Goal: Communication & Community: Ask a question

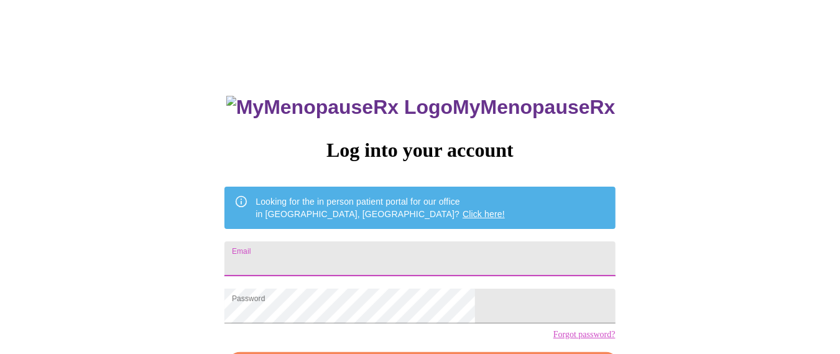
click at [357, 249] on input "Email" at bounding box center [419, 258] width 390 height 35
type input "melissamariemeyer@gmail.com"
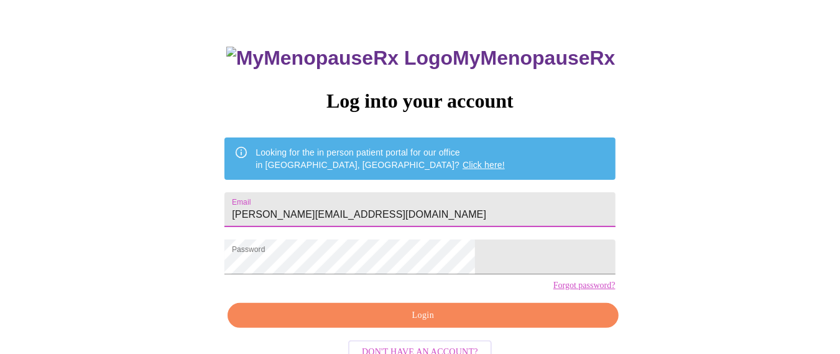
scroll to position [83, 0]
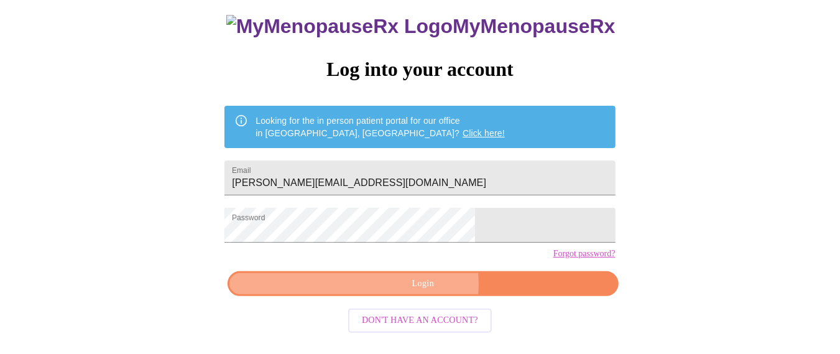
click at [400, 292] on span "Login" at bounding box center [423, 284] width 362 height 16
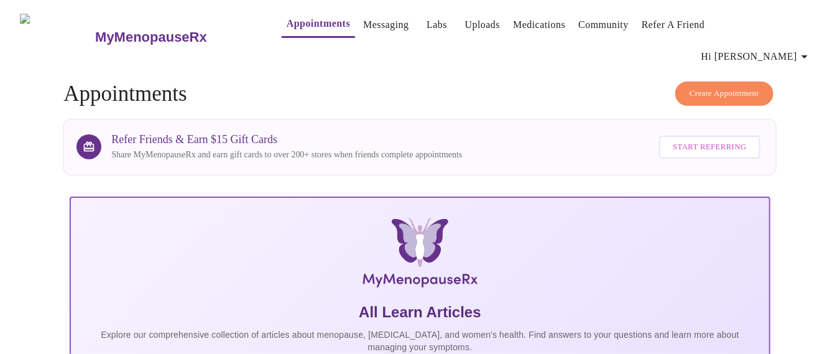
click at [375, 23] on link "Messaging" at bounding box center [385, 24] width 45 height 17
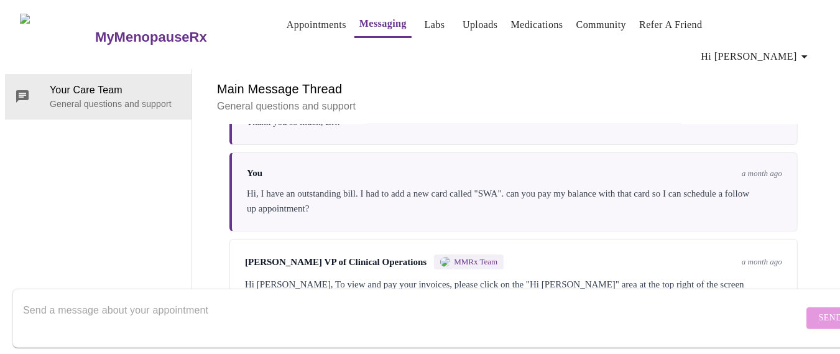
scroll to position [2637, 0]
click at [583, 306] on textarea "Send a message about your appointment" at bounding box center [413, 318] width 780 height 40
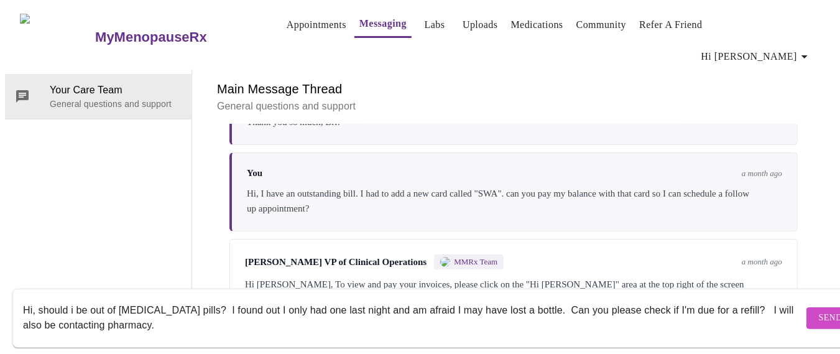
click at [534, 298] on textarea "Hi, should i be out of testosterone pills? I found out I only had one last nigh…" at bounding box center [413, 318] width 780 height 40
type textarea "Hi, should i be out of testosterone pills? I found out I only had one last nigh…"
click at [819, 310] on span "Send" at bounding box center [831, 318] width 24 height 16
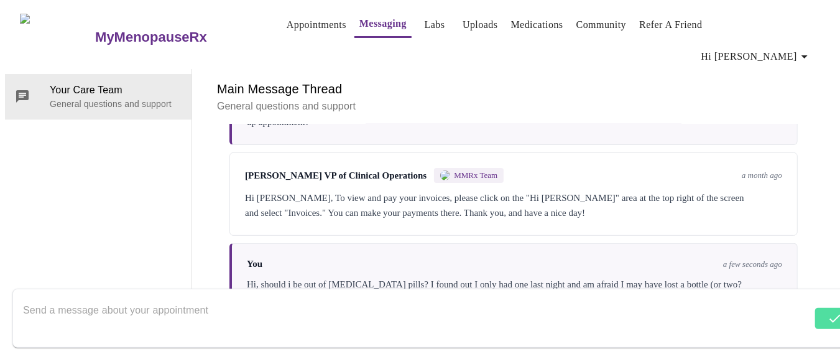
scroll to position [2726, 0]
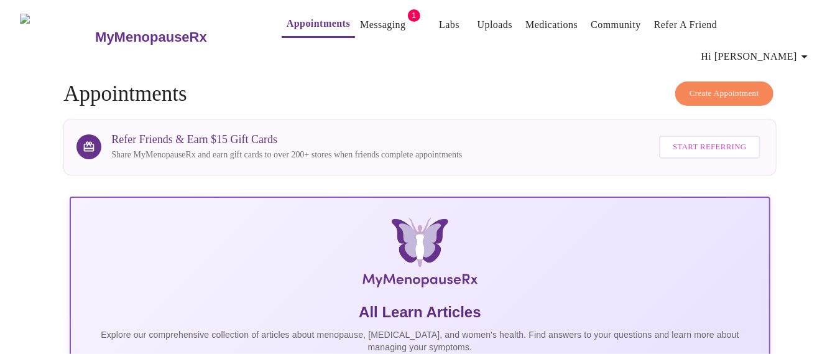
click at [362, 28] on link "Messaging" at bounding box center [382, 24] width 45 height 17
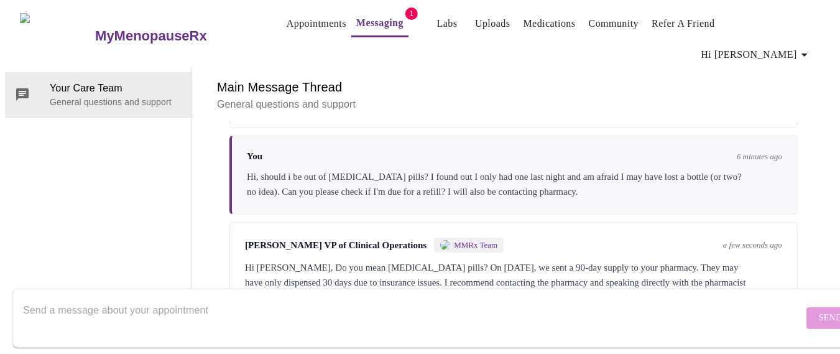
scroll to position [2834, 0]
click at [390, 303] on textarea "Send a message about your appointment" at bounding box center [413, 318] width 780 height 40
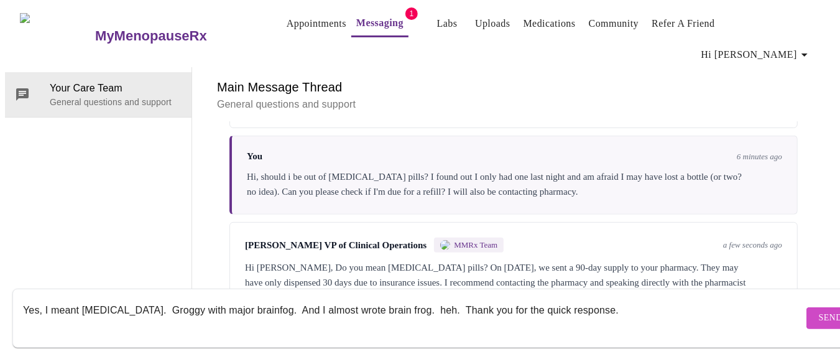
type textarea "Yes, I meant [MEDICAL_DATA]. Groggy with major brainfog. And I almost wrote bra…"
click at [819, 310] on span "Send" at bounding box center [831, 318] width 24 height 16
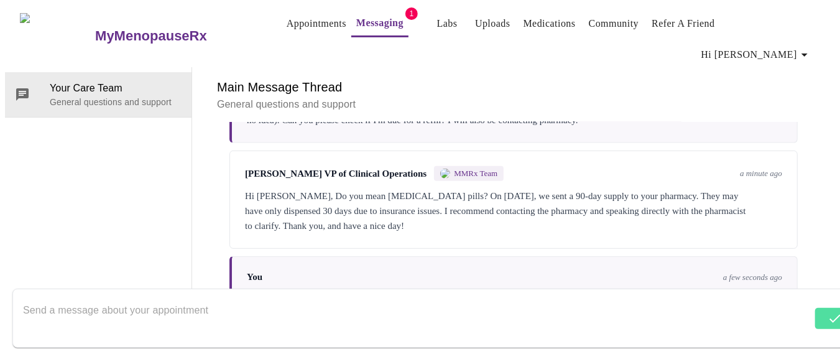
scroll to position [2923, 0]
